Goal: Task Accomplishment & Management: Use online tool/utility

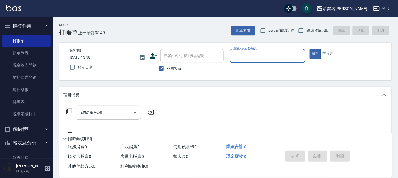
click at [258, 56] on input "服務人員姓名/編號" at bounding box center [267, 55] width 71 height 9
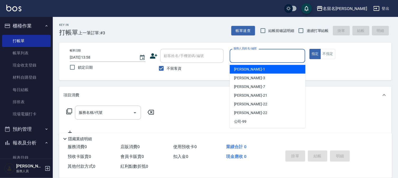
click at [256, 68] on div "[PERSON_NAME]-1" at bounding box center [268, 69] width 76 height 9
type input "[PERSON_NAME]-1"
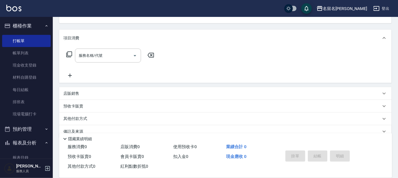
scroll to position [59, 0]
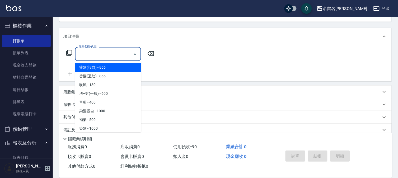
click at [78, 56] on input "服務名稱/代號" at bounding box center [103, 53] width 53 height 9
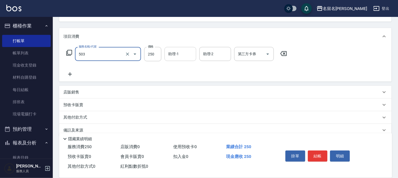
type input "指定洗髮(503)"
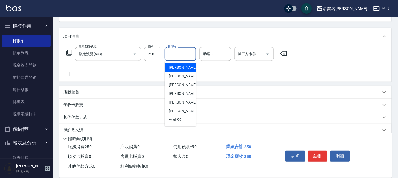
click at [182, 51] on input "助理-1" at bounding box center [180, 53] width 27 height 9
drag, startPoint x: 181, startPoint y: 66, endPoint x: 156, endPoint y: 64, distance: 25.4
click at [180, 65] on span "[PERSON_NAME]-1" at bounding box center [184, 68] width 31 height 6
type input "[PERSON_NAME]-1"
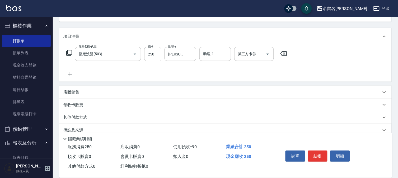
click at [72, 74] on icon at bounding box center [69, 74] width 13 height 6
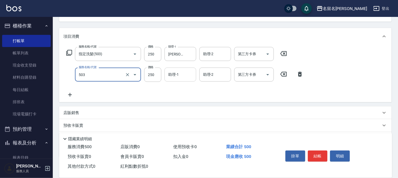
type input "指定洗髮(503)"
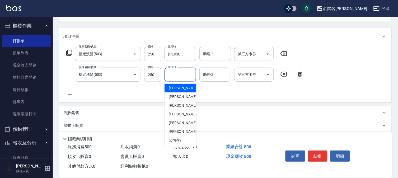
click at [180, 79] on input "助理-1" at bounding box center [180, 74] width 27 height 9
click at [175, 85] on span "[PERSON_NAME]-1" at bounding box center [184, 88] width 31 height 6
type input "[PERSON_NAME]-1"
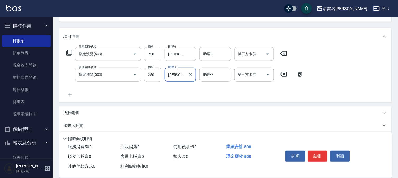
click at [69, 96] on icon at bounding box center [69, 95] width 13 height 6
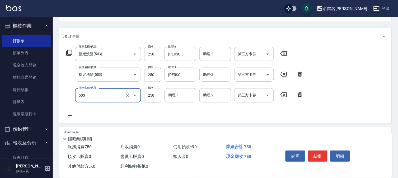
type input "指定洗髮(503)"
click at [156, 96] on input "250" at bounding box center [152, 95] width 17 height 14
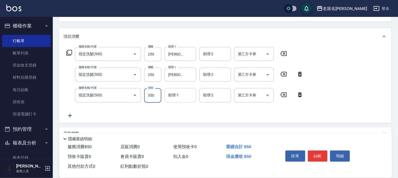
type input "350"
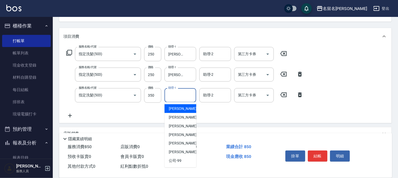
click at [178, 94] on input "助理-1" at bounding box center [180, 95] width 27 height 9
click at [175, 108] on span "[PERSON_NAME]-1" at bounding box center [184, 109] width 31 height 6
type input "[PERSON_NAME]-1"
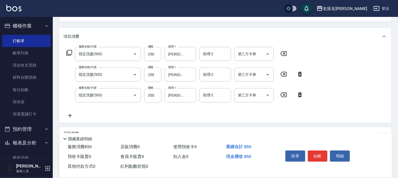
click at [71, 114] on icon at bounding box center [69, 116] width 13 height 6
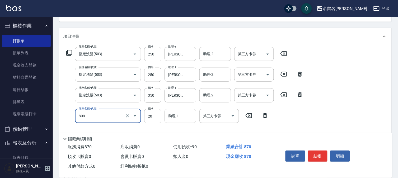
type input "潤絲(809)"
drag, startPoint x: 181, startPoint y: 115, endPoint x: 177, endPoint y: 115, distance: 4.0
click at [178, 115] on input "助理-1" at bounding box center [180, 116] width 27 height 9
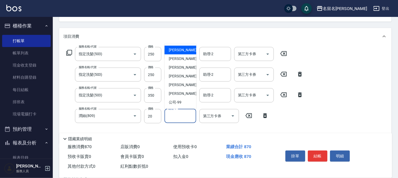
click at [189, 52] on div "[PERSON_NAME]-1" at bounding box center [181, 50] width 32 height 9
type input "[PERSON_NAME]-1"
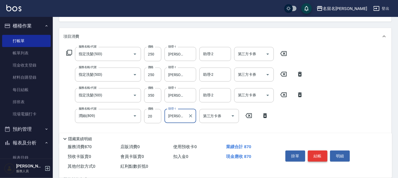
click at [317, 152] on button "結帳" at bounding box center [318, 156] width 20 height 11
